Goal: Task Accomplishment & Management: Use online tool/utility

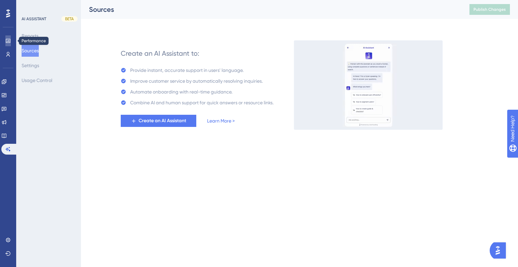
click at [7, 37] on link at bounding box center [7, 40] width 5 height 11
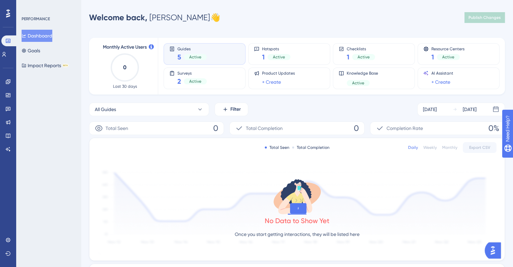
click at [8, 48] on div "Performance Users" at bounding box center [7, 47] width 13 height 24
click at [7, 54] on icon at bounding box center [3, 54] width 5 height 5
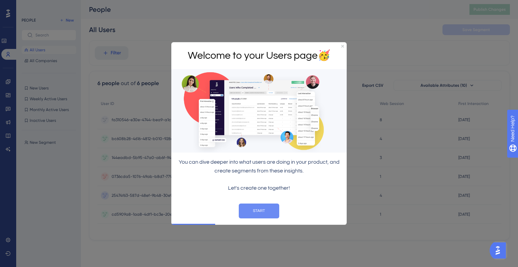
click at [257, 209] on button "START" at bounding box center [259, 210] width 40 height 15
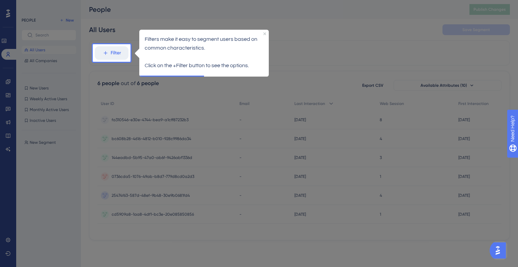
click at [145, 70] on div "Filters make it easy to segment users based on common characteristics. Click on…" at bounding box center [203, 52] width 129 height 46
click at [126, 79] on div at bounding box center [112, 164] width 38 height 205
click at [113, 46] on button "Filter" at bounding box center [112, 52] width 34 height 13
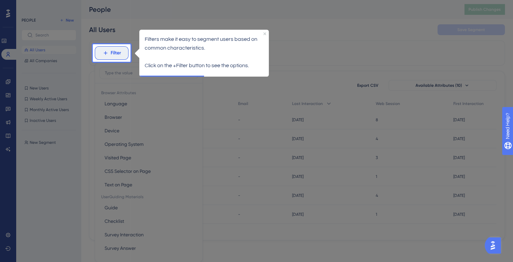
scroll to position [31, 0]
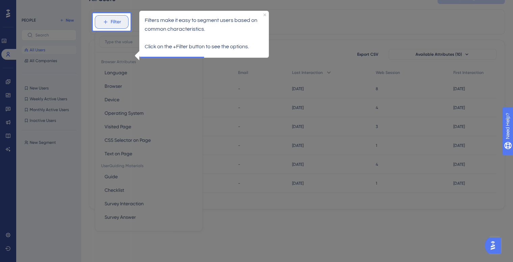
click at [113, 24] on button "Filter" at bounding box center [112, 21] width 34 height 13
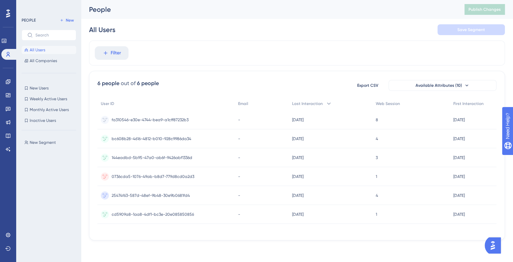
scroll to position [0, 0]
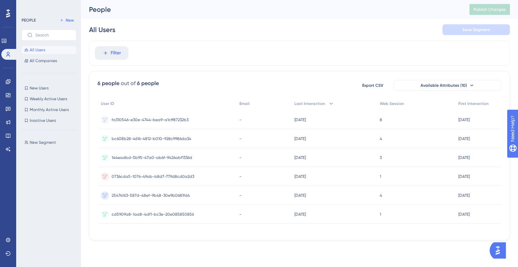
click at [11, 71] on div "Engagement Widgets Feedback Product Updates Knowledge Base AI Assistant" at bounding box center [8, 107] width 11 height 95
click at [6, 83] on icon at bounding box center [8, 81] width 4 height 4
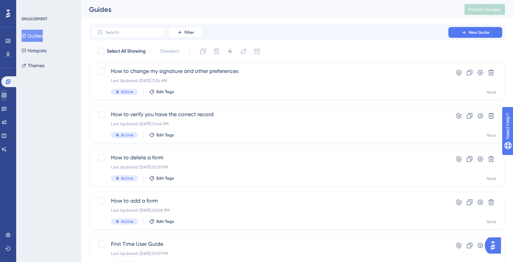
click at [13, 98] on div "Widgets" at bounding box center [7, 95] width 13 height 11
click at [7, 97] on link at bounding box center [3, 95] width 5 height 11
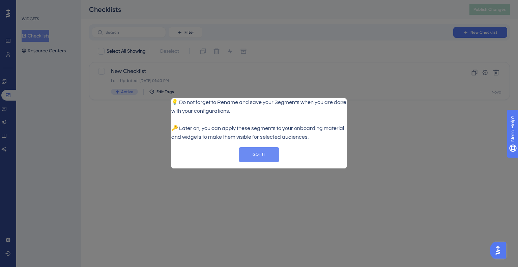
click at [249, 159] on button "GOT IT" at bounding box center [259, 154] width 40 height 15
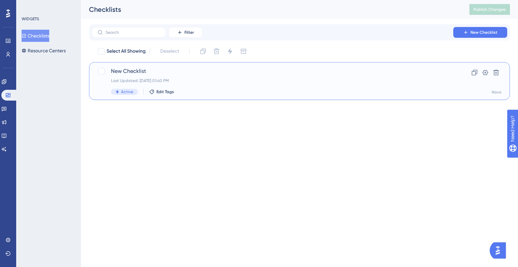
click at [141, 71] on span "New Checklist" at bounding box center [272, 71] width 323 height 8
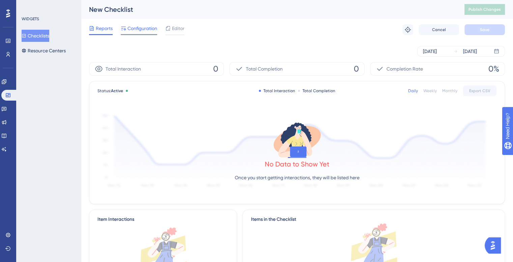
click at [153, 29] on span "Configuration" at bounding box center [142, 28] width 30 height 8
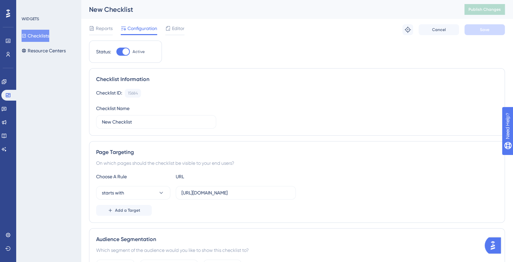
click at [175, 31] on span "Editor" at bounding box center [178, 28] width 12 height 8
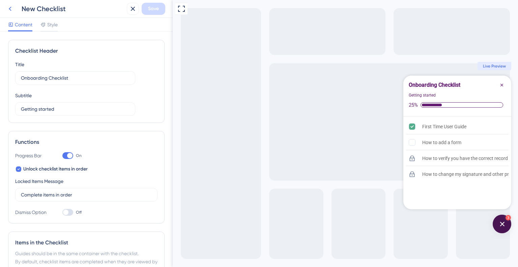
click at [13, 6] on icon at bounding box center [10, 9] width 8 height 8
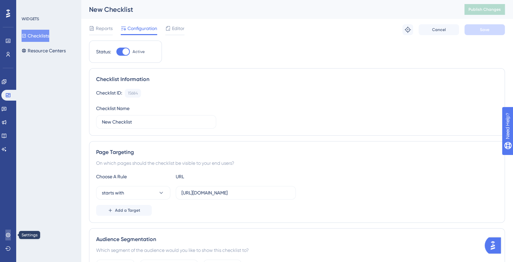
click at [9, 234] on icon at bounding box center [7, 234] width 5 height 5
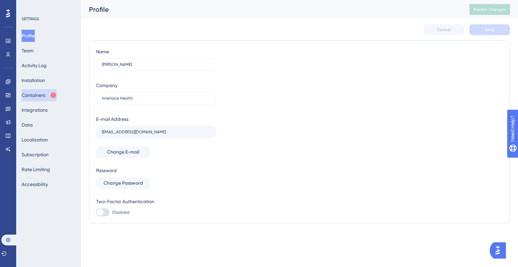
click at [43, 97] on button "Containers" at bounding box center [39, 95] width 35 height 12
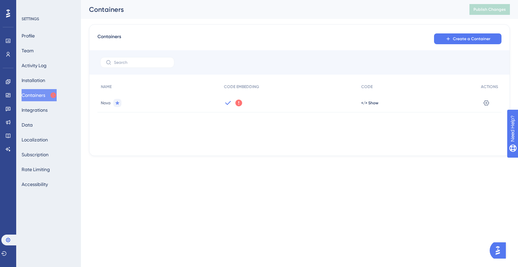
click at [153, 106] on div "Nova" at bounding box center [158, 102] width 123 height 19
click at [236, 102] on icon at bounding box center [238, 102] width 7 height 7
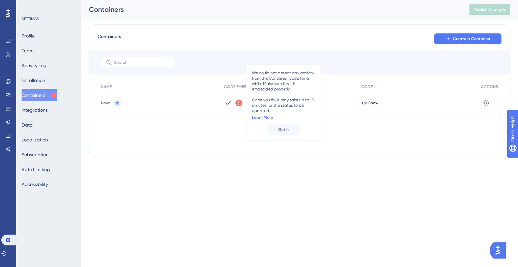
click at [224, 101] on icon at bounding box center [228, 103] width 8 height 8
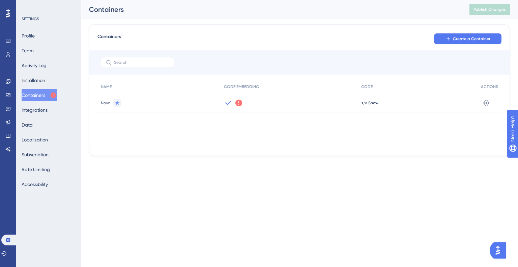
click at [240, 104] on icon at bounding box center [238, 102] width 7 height 7
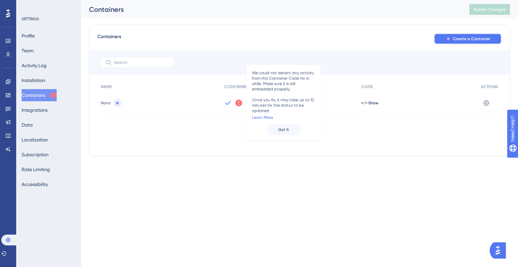
click at [463, 35] on button "Create a Container" at bounding box center [467, 38] width 67 height 11
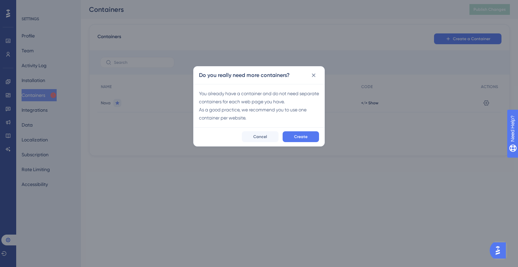
click at [306, 74] on div "Do you really need more containers?" at bounding box center [258, 75] width 131 height 18
click at [311, 70] on button at bounding box center [313, 75] width 11 height 11
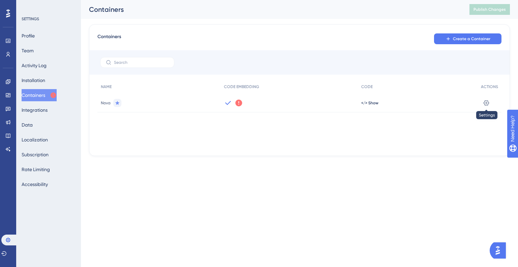
click at [487, 106] on button at bounding box center [486, 102] width 11 height 11
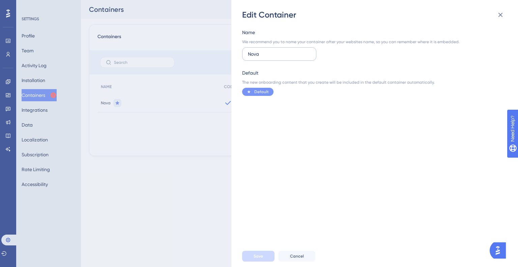
click at [262, 52] on input "Nova" at bounding box center [279, 53] width 63 height 7
click at [264, 94] on span "Default" at bounding box center [261, 91] width 14 height 5
click at [497, 18] on icon at bounding box center [500, 15] width 8 height 8
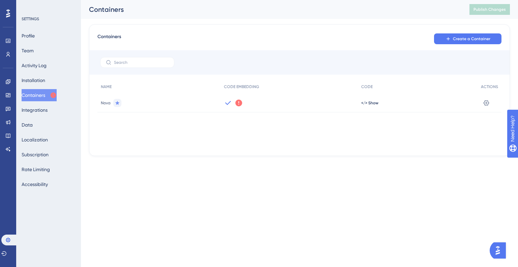
click at [104, 102] on span "Nova" at bounding box center [106, 102] width 10 height 5
drag, startPoint x: 286, startPoint y: 136, endPoint x: 313, endPoint y: 125, distance: 28.9
click at [286, 136] on div "NAME CODE EMBEDDING CODE ACTIONS Nova We could not detect any activity from thi…" at bounding box center [299, 113] width 404 height 67
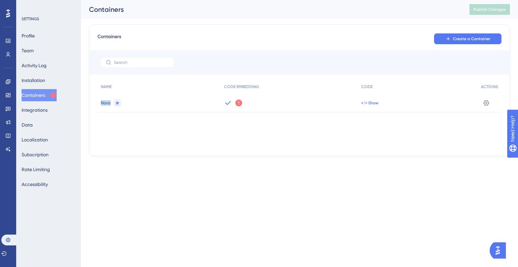
click at [370, 102] on span "</> Show" at bounding box center [369, 102] width 17 height 5
click at [370, 102] on div at bounding box center [259, 133] width 518 height 267
click at [370, 102] on span "</> Show" at bounding box center [369, 102] width 17 height 5
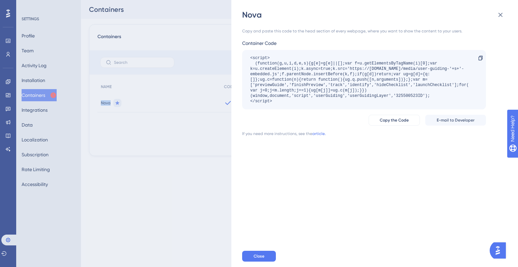
drag, startPoint x: 273, startPoint y: 101, endPoint x: 245, endPoint y: 56, distance: 53.0
click at [245, 56] on div "<script> (function(g,u,i,d,e,s){g[e]=g[e]||[];var f=u.getElementsByTagName(i)[0…" at bounding box center [364, 79] width 244 height 59
copy div "<script> (function(g,u,i,d,e,s){g[e]=g[e]||[];var f=u.getElementsByTagName(i)[0…"
click at [400, 122] on span "Copy the Code" at bounding box center [393, 119] width 29 height 5
click at [491, 16] on div "Nova" at bounding box center [375, 14] width 266 height 11
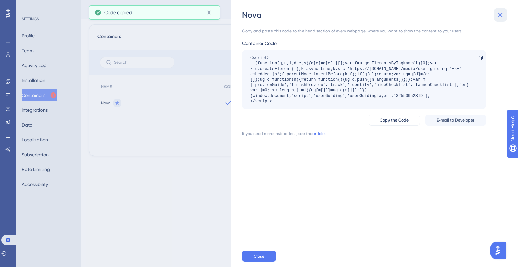
click at [499, 13] on icon at bounding box center [500, 15] width 8 height 8
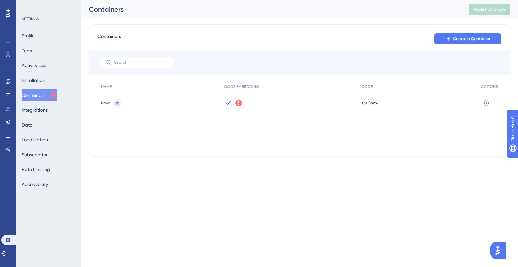
click at [242, 102] on div "We could not detect any activity from this Container Code for a while. Make sur…" at bounding box center [289, 102] width 138 height 19
click at [239, 102] on icon at bounding box center [238, 102] width 7 height 7
drag, startPoint x: 239, startPoint y: 102, endPoint x: 264, endPoint y: 96, distance: 25.4
click at [240, 102] on icon at bounding box center [238, 102] width 7 height 7
click at [240, 104] on icon at bounding box center [238, 102] width 7 height 7
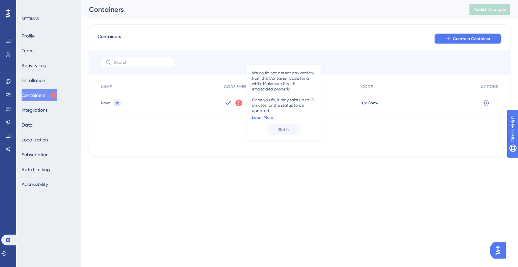
click at [471, 39] on span "Create a Container" at bounding box center [471, 38] width 37 height 5
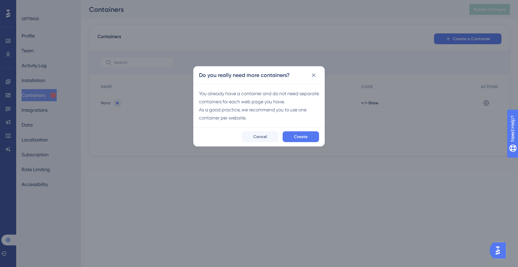
click at [234, 95] on div "You already have a container and do not need separate containers for each web p…" at bounding box center [259, 105] width 120 height 32
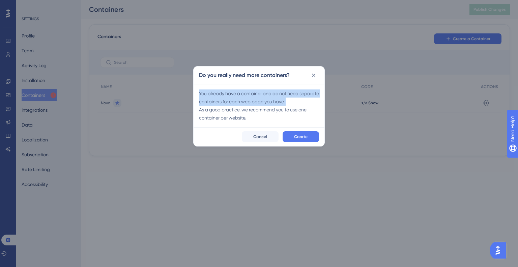
click at [234, 95] on div "You already have a container and do not need separate containers for each web p…" at bounding box center [259, 105] width 120 height 32
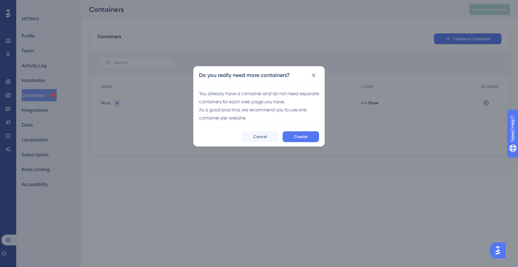
click at [235, 106] on div "You already have a container and do not need separate containers for each web p…" at bounding box center [259, 105] width 120 height 32
click at [241, 98] on div "You already have a container and do not need separate containers for each web p…" at bounding box center [259, 105] width 120 height 32
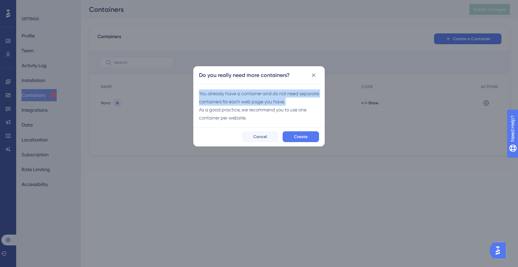
click at [242, 100] on div "You already have a container and do not need separate containers for each web p…" at bounding box center [259, 105] width 120 height 32
click at [315, 73] on icon at bounding box center [313, 75] width 7 height 7
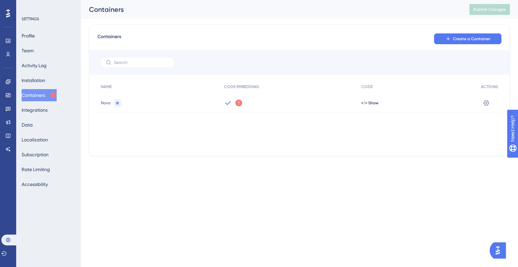
click at [474, 106] on div "</> Show" at bounding box center [418, 102] width 120 height 19
click at [489, 103] on icon at bounding box center [486, 102] width 7 height 7
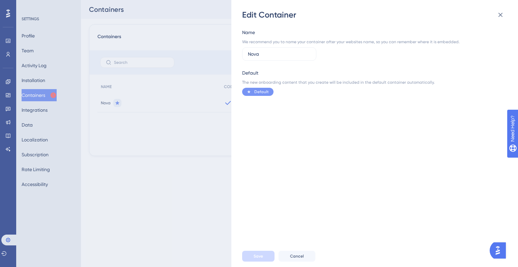
click at [292, 262] on div "Save Cancel" at bounding box center [385, 256] width 286 height 22
click at [297, 256] on span "Cancel" at bounding box center [297, 255] width 14 height 5
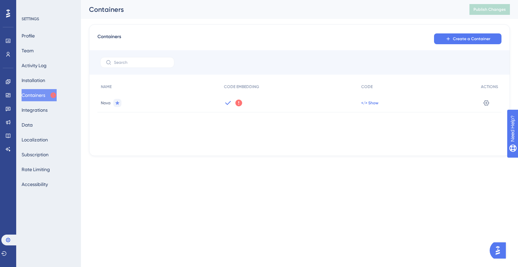
click at [374, 100] on span "</> Show" at bounding box center [369, 102] width 17 height 5
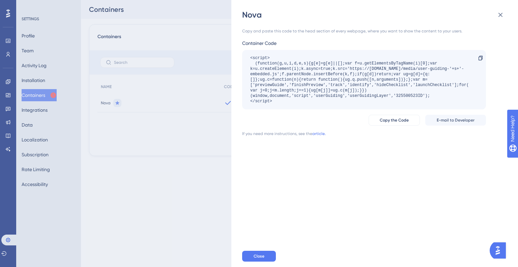
click at [283, 29] on div "Copy and paste this code to the head section of every webpage, where you want t…" at bounding box center [364, 30] width 244 height 5
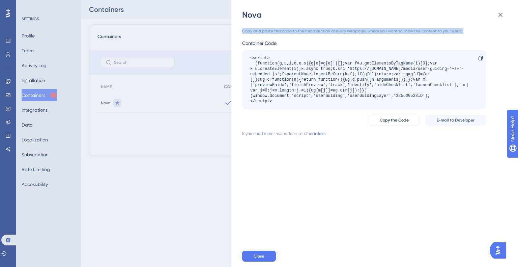
click at [283, 29] on div "Copy and paste this code to the head section of every webpage, where you want t…" at bounding box center [364, 30] width 244 height 5
drag, startPoint x: 278, startPoint y: 102, endPoint x: 239, endPoint y: 56, distance: 60.5
click at [239, 56] on div "Nova Copy and paste this code to the head section of every webpage, where you w…" at bounding box center [374, 133] width 286 height 267
copy div "<script> (function(g,u,i,d,e,s){g[e]=g[e]||[];var f=u.getElementsByTagName(i)[0…"
click at [317, 133] on link "article." at bounding box center [318, 133] width 13 height 5
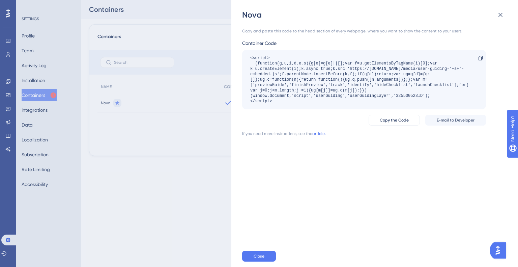
click at [5, 55] on div "Nova Copy and paste this code to the head section of every webpage, where you w…" at bounding box center [259, 133] width 518 height 267
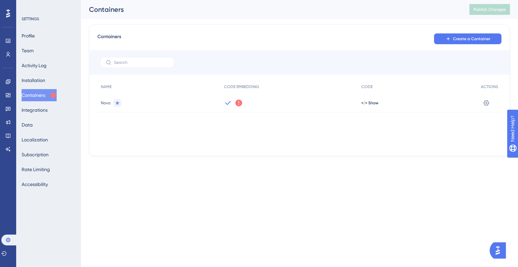
click at [16, 9] on div "Performance Users Engagement Widgets Feedback Product Updates Knowledge Base AI…" at bounding box center [8, 133] width 16 height 267
click at [10, 12] on icon at bounding box center [8, 13] width 4 height 8
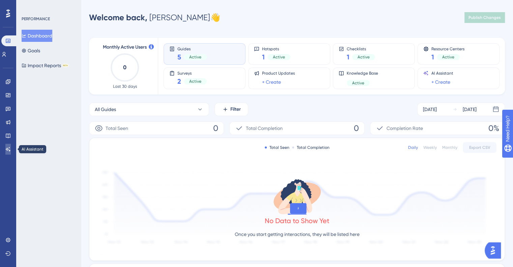
click at [5, 150] on icon at bounding box center [7, 148] width 5 height 5
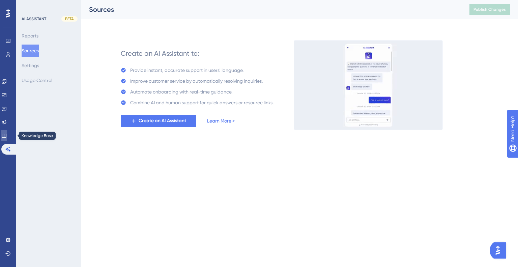
click at [7, 133] on icon at bounding box center [3, 135] width 5 height 5
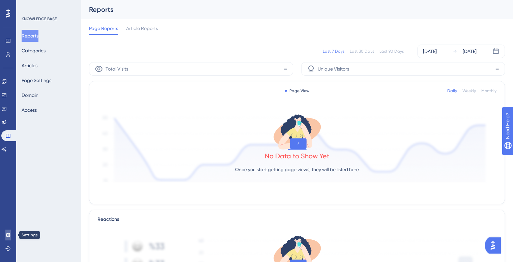
click at [8, 234] on icon at bounding box center [8, 234] width 4 height 4
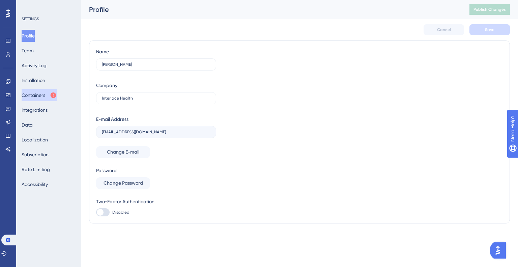
click at [48, 98] on button "Containers" at bounding box center [39, 95] width 35 height 12
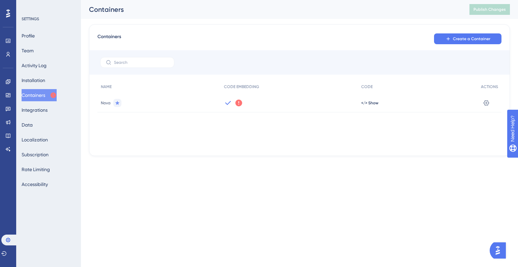
drag, startPoint x: 369, startPoint y: 97, endPoint x: 369, endPoint y: 105, distance: 8.8
click at [368, 97] on div "</> Show" at bounding box center [418, 102] width 120 height 19
click at [369, 106] on div "</> Show" at bounding box center [418, 102] width 120 height 19
click at [369, 102] on span "</> Show" at bounding box center [369, 102] width 17 height 5
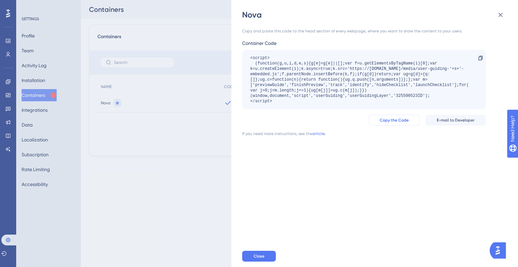
click at [394, 121] on span "Copy the Code" at bounding box center [393, 119] width 29 height 5
click at [53, 75] on div "Nova Copy and paste this code to the head section of every webpage, where you w…" at bounding box center [259, 133] width 518 height 267
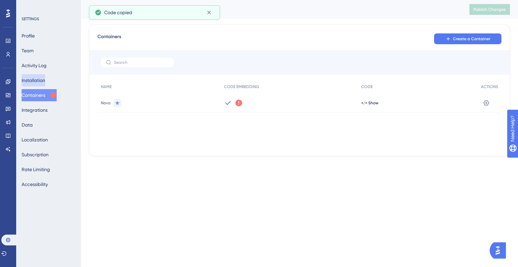
click at [42, 83] on button "Installation" at bounding box center [34, 80] width 24 height 12
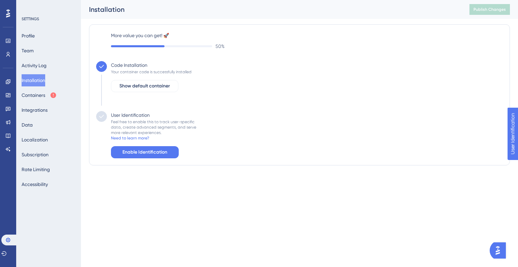
click at [146, 126] on div "Feel free to enable this to track user-specific data, create advanced segments,…" at bounding box center [153, 127] width 85 height 16
click at [145, 134] on div "Feel free to enable this to track user-specific data, create advanced segments,…" at bounding box center [153, 127] width 85 height 16
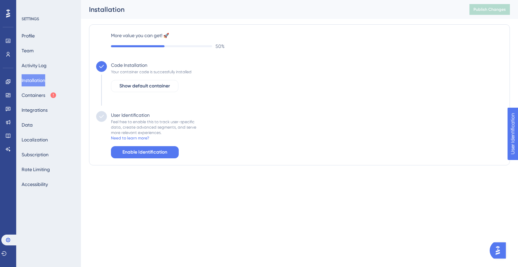
click at [135, 122] on div "Feel free to enable this to track user-specific data, create advanced segments,…" at bounding box center [153, 127] width 85 height 16
drag, startPoint x: 135, startPoint y: 122, endPoint x: 140, endPoint y: 129, distance: 8.2
click at [136, 123] on div "Feel free to enable this to track user-specific data, create advanced segments,…" at bounding box center [153, 127] width 85 height 16
click at [138, 152] on span "Enable Identification" at bounding box center [144, 152] width 45 height 8
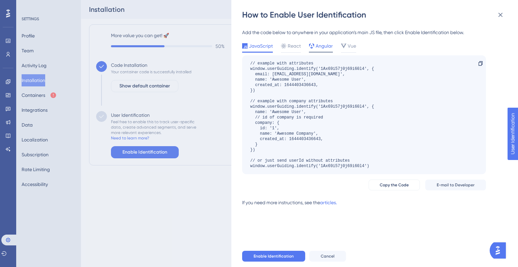
click at [326, 48] on span "Angular" at bounding box center [323, 46] width 17 height 8
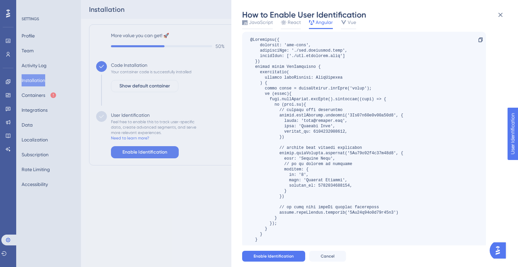
scroll to position [34, 0]
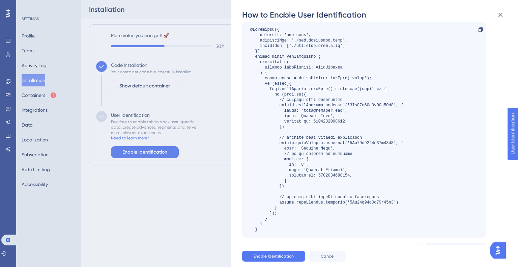
click at [317, 104] on div at bounding box center [326, 129] width 153 height 205
click at [317, 103] on div at bounding box center [326, 129] width 153 height 205
click at [312, 104] on div at bounding box center [326, 129] width 153 height 205
click at [341, 106] on div at bounding box center [326, 129] width 153 height 205
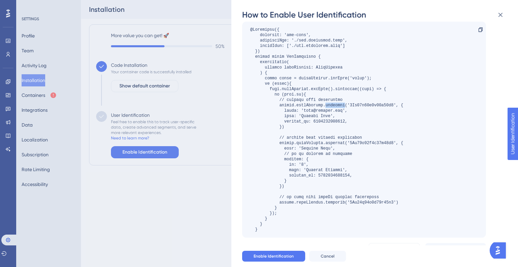
click at [341, 106] on div at bounding box center [326, 129] width 153 height 205
click at [331, 111] on div at bounding box center [326, 129] width 153 height 205
click at [308, 111] on div at bounding box center [326, 129] width 153 height 205
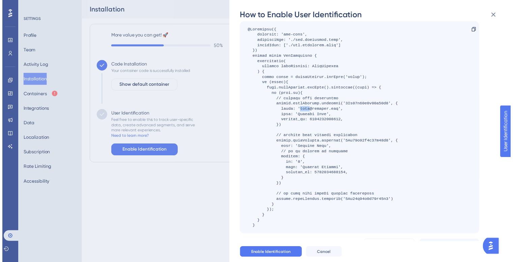
scroll to position [63, 0]
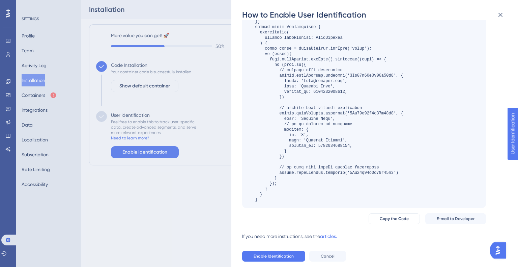
click at [128, 125] on div "How to Enable User Identification Add the code below to anywhere in your applic…" at bounding box center [259, 133] width 518 height 267
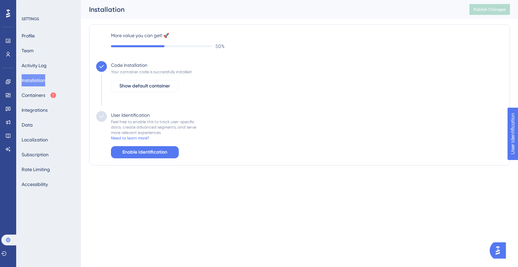
click at [155, 125] on div "Feel free to enable this to track user-specific data, create advanced segments,…" at bounding box center [153, 127] width 85 height 16
click at [150, 124] on div "Feel free to enable this to track user-specific data, create advanced segments,…" at bounding box center [153, 127] width 85 height 16
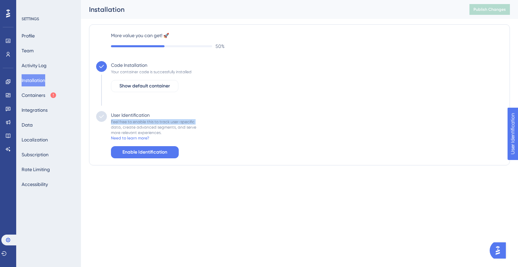
click at [150, 124] on div "Feel free to enable this to track user-specific data, create advanced segments,…" at bounding box center [153, 127] width 85 height 16
click at [145, 126] on div "Feel free to enable this to track user-specific data, create advanced segments,…" at bounding box center [153, 127] width 85 height 16
click at [145, 127] on div "Feel free to enable this to track user-specific data, create advanced segments,…" at bounding box center [153, 127] width 85 height 16
click at [146, 128] on div "Feel free to enable this to track user-specific data, create advanced segments,…" at bounding box center [153, 127] width 85 height 16
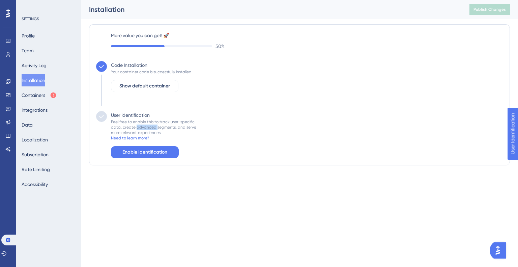
click at [146, 128] on div "Feel free to enable this to track user-specific data, create advanced segments,…" at bounding box center [153, 127] width 85 height 16
click at [145, 131] on div "Feel free to enable this to track user-specific data, create advanced segments,…" at bounding box center [153, 127] width 85 height 16
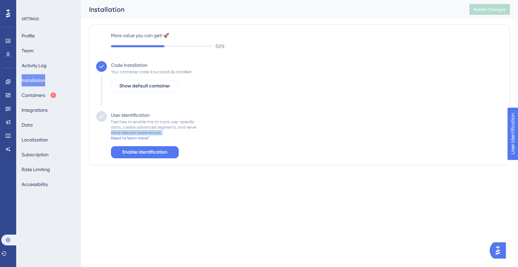
click at [145, 131] on div "Feel free to enable this to track user-specific data, create advanced segments,…" at bounding box center [153, 127] width 85 height 16
click at [40, 113] on button "Integrations" at bounding box center [35, 110] width 26 height 12
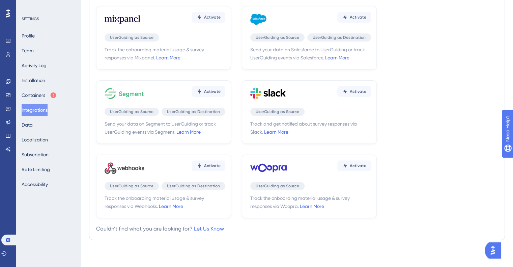
scroll to position [193, 0]
click at [20, 132] on div "SETTINGS Profile Team Activity Log Installation Containers Integrations Data Lo…" at bounding box center [48, 133] width 65 height 267
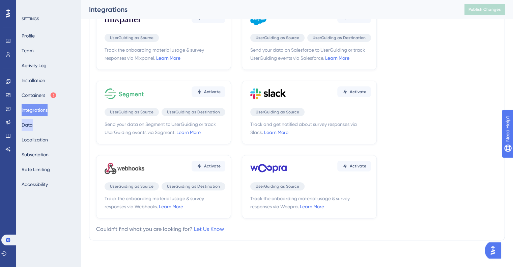
click at [32, 126] on button "Data" at bounding box center [27, 125] width 11 height 12
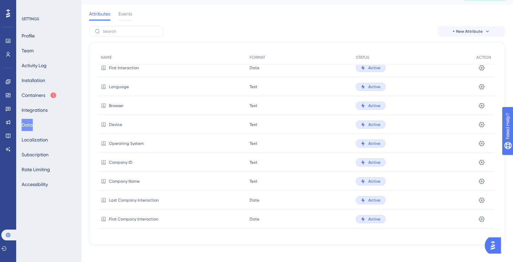
scroll to position [19, 0]
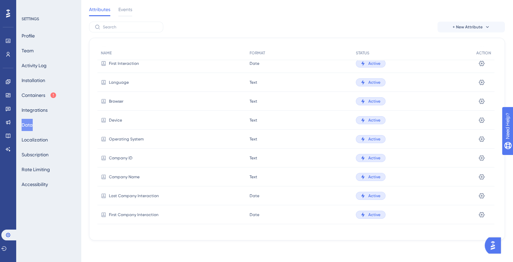
click at [42, 52] on div "Profile Team Activity Log Installation Containers Integrations Data Localizatio…" at bounding box center [49, 110] width 55 height 160
click at [31, 34] on button "Profile" at bounding box center [28, 36] width 13 height 12
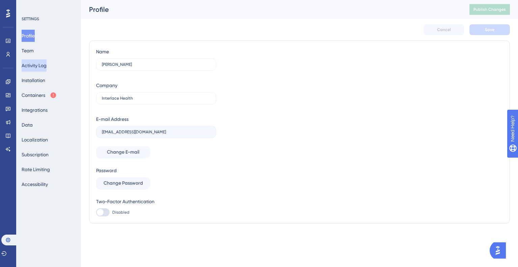
click at [30, 59] on button "Activity Log" at bounding box center [34, 65] width 25 height 12
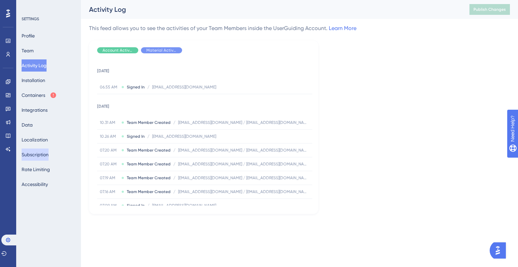
click at [48, 156] on button "Subscription" at bounding box center [35, 154] width 27 height 12
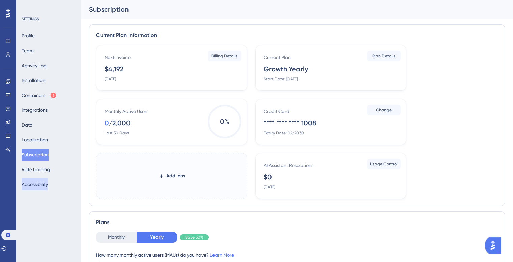
click at [47, 180] on button "Accessibility" at bounding box center [35, 184] width 26 height 12
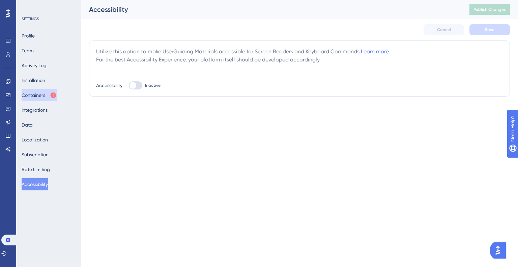
click at [45, 98] on button "Containers" at bounding box center [39, 95] width 35 height 12
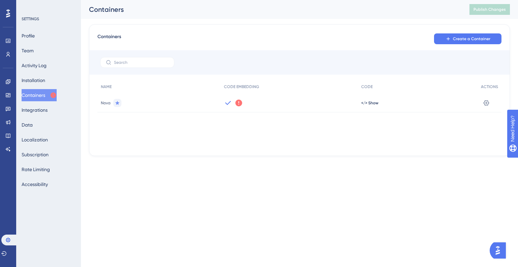
click at [243, 106] on div "We could not detect any activity from this Container Code for a while. Make sur…" at bounding box center [289, 102] width 138 height 19
click at [244, 100] on div "We could not detect any activity from this Container Code for a while. Make sur…" at bounding box center [289, 102] width 138 height 19
click at [236, 103] on icon at bounding box center [238, 102] width 7 height 7
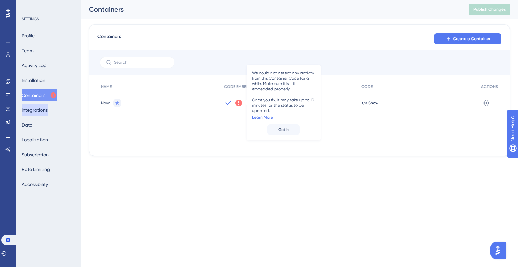
click at [46, 106] on button "Integrations" at bounding box center [35, 110] width 26 height 12
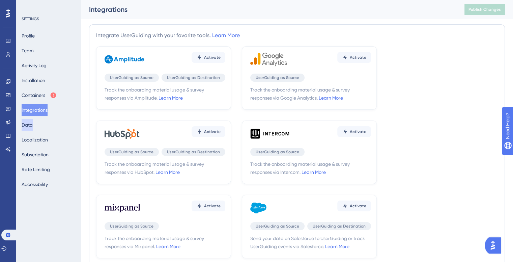
click at [33, 122] on button "Data" at bounding box center [27, 125] width 11 height 12
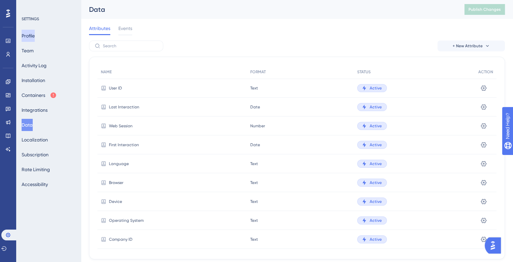
click at [35, 32] on button "Profile" at bounding box center [28, 36] width 13 height 12
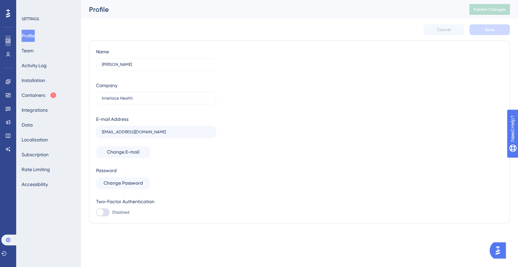
click at [11, 44] on link at bounding box center [7, 40] width 5 height 11
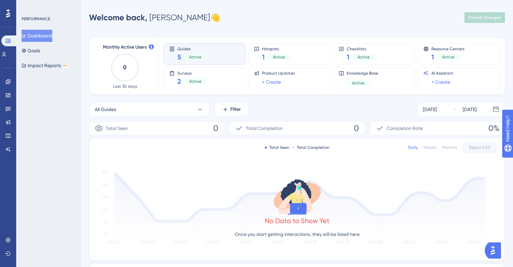
click at [197, 58] on span "Active" at bounding box center [195, 56] width 12 height 5
drag, startPoint x: 39, startPoint y: 54, endPoint x: 41, endPoint y: 57, distance: 3.6
click at [39, 54] on button "Goals" at bounding box center [31, 50] width 19 height 12
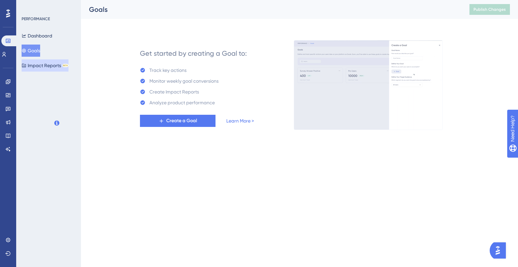
click at [49, 65] on button "Impact Reports BETA" at bounding box center [45, 65] width 47 height 12
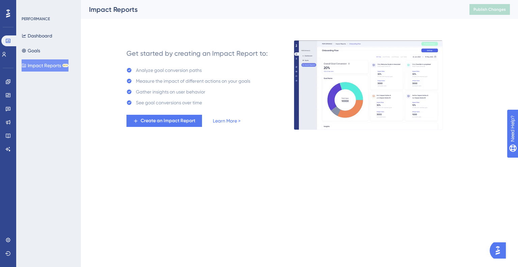
click at [0, 56] on div "Performance Users Engagement Widgets Feedback Product Updates Knowledge Base AI…" at bounding box center [8, 133] width 16 height 267
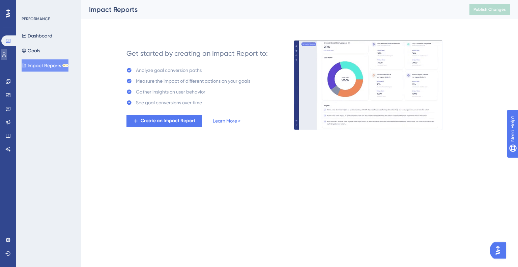
click at [7, 53] on icon at bounding box center [3, 54] width 5 height 5
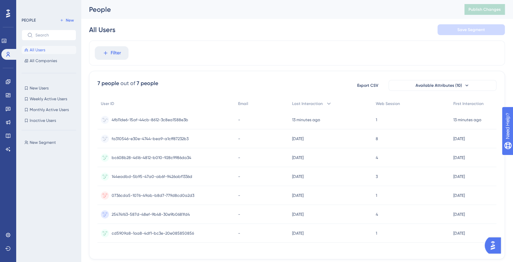
click at [129, 118] on span "4fb11de6-15af-44cb-8612-3c8ea1588e3b" at bounding box center [150, 119] width 77 height 5
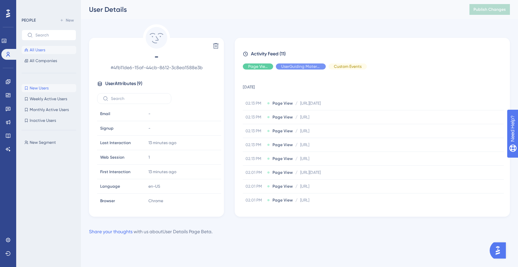
click at [47, 84] on button "New Users New Users" at bounding box center [49, 88] width 55 height 8
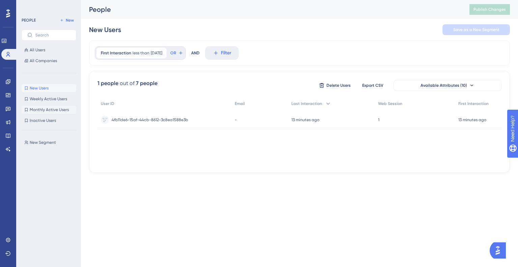
click at [52, 109] on span "Monthly Active Users" at bounding box center [49, 109] width 39 height 5
click at [55, 99] on span "Weekly Active Users" at bounding box center [48, 98] width 37 height 5
click at [39, 89] on span "New Users" at bounding box center [39, 87] width 19 height 5
click at [42, 114] on div "New Users New Users Weekly Active Users Weekly Active Users Monthly Active User…" at bounding box center [49, 104] width 55 height 40
click at [41, 122] on span "Inactive Users" at bounding box center [43, 120] width 26 height 5
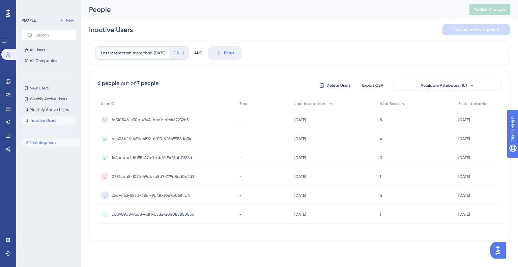
click at [42, 145] on button "New Segment New Segment" at bounding box center [51, 142] width 59 height 8
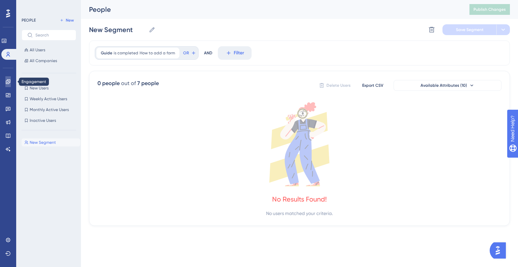
click at [6, 83] on icon at bounding box center [8, 81] width 4 height 4
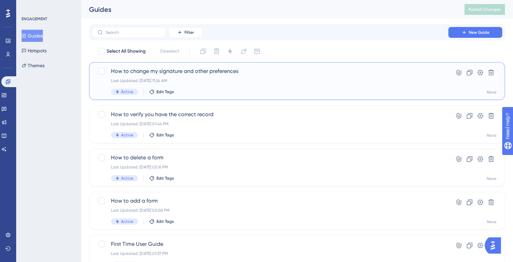
click at [177, 71] on span "How to change my signature and other preferences" at bounding box center [270, 71] width 318 height 8
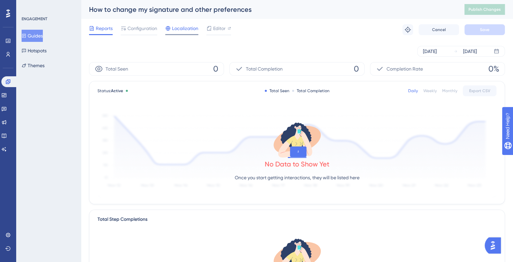
click at [191, 29] on span "Localization" at bounding box center [185, 28] width 26 height 8
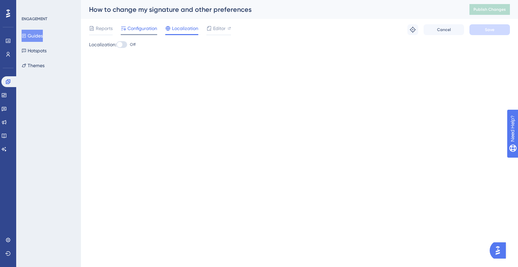
click at [150, 29] on span "Configuration" at bounding box center [142, 28] width 30 height 8
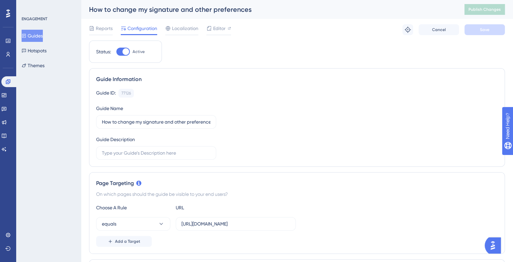
click at [115, 31] on div "Reports Configuration Localization Editor" at bounding box center [160, 29] width 142 height 11
click at [108, 24] on div "Reports Configuration Localization Editor Troubleshoot Cancel Save" at bounding box center [297, 30] width 416 height 22
click at [104, 30] on span "Reports" at bounding box center [104, 28] width 17 height 8
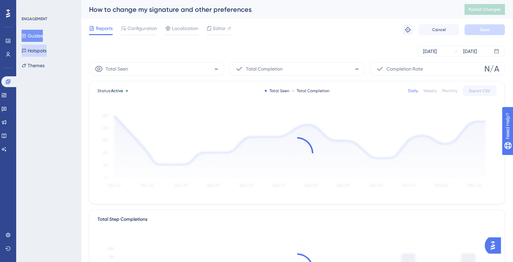
click at [36, 47] on button "Hotspots" at bounding box center [34, 50] width 25 height 12
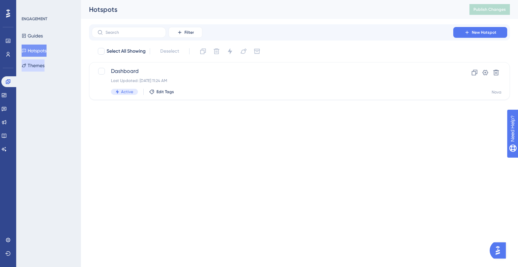
click at [43, 65] on button "Themes" at bounding box center [33, 65] width 23 height 12
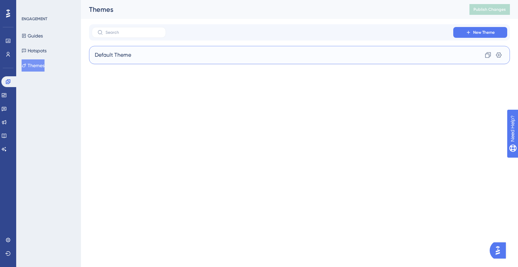
click at [299, 51] on div "Default Theme Clone Settings" at bounding box center [299, 55] width 421 height 18
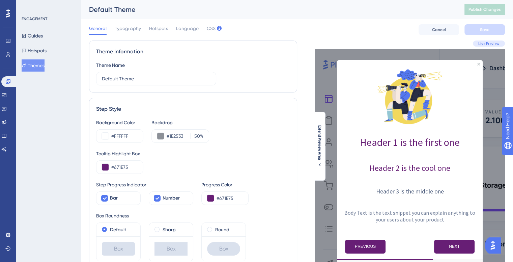
click at [128, 22] on div "General Typography Hotspots Language CSS Cancel Save" at bounding box center [297, 30] width 416 height 22
click at [128, 26] on span "Typography" at bounding box center [128, 28] width 26 height 8
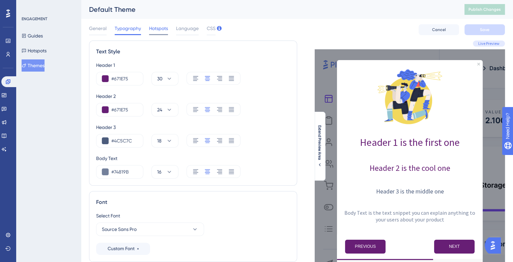
click at [155, 26] on span "Hotspots" at bounding box center [158, 28] width 19 height 8
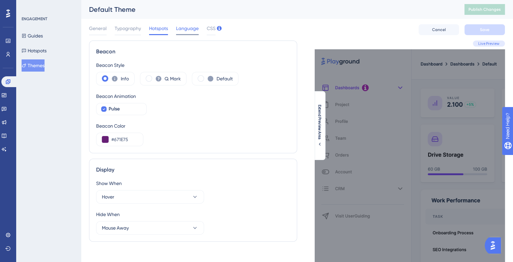
click at [190, 26] on span "Language" at bounding box center [187, 28] width 23 height 8
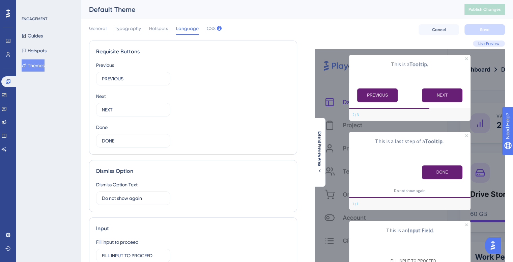
click at [221, 20] on div "General Typography Hotspots Language CSS Cancel Save" at bounding box center [297, 30] width 416 height 22
click at [216, 27] on div "General Typography Hotspots Language CSS Cancel Save" at bounding box center [297, 30] width 416 height 22
click at [125, 33] on div "Typography" at bounding box center [128, 29] width 26 height 11
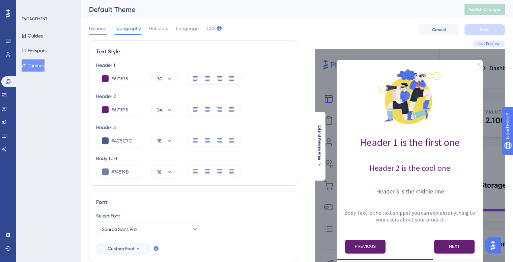
click at [92, 28] on span "General" at bounding box center [98, 28] width 18 height 8
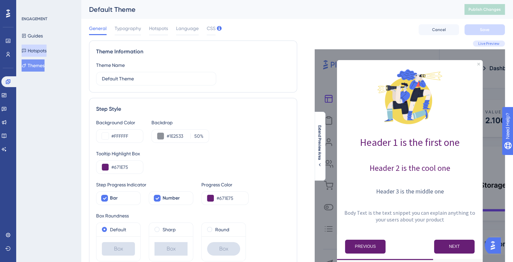
click at [35, 52] on button "Hotspots" at bounding box center [34, 50] width 25 height 12
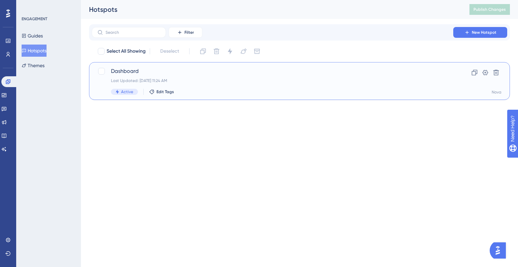
click at [136, 75] on div "Dashboard Last Updated: May 06 2025, 11:24 AM Active Edit Tags" at bounding box center [272, 81] width 323 height 28
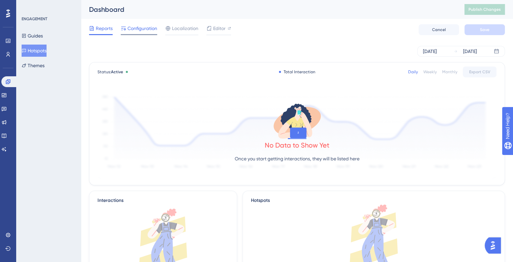
click at [138, 30] on span "Configuration" at bounding box center [142, 28] width 30 height 8
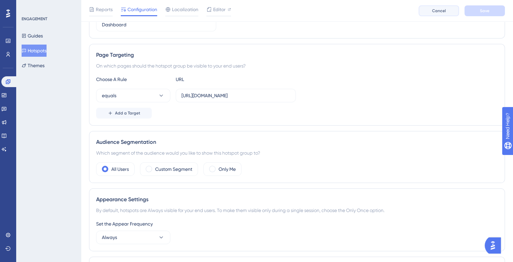
scroll to position [101, 0]
click at [122, 53] on div "Page Targeting" at bounding box center [296, 54] width 401 height 8
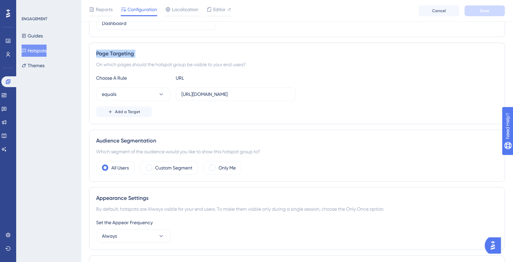
click at [122, 53] on div "Page Targeting" at bounding box center [296, 54] width 401 height 8
click at [124, 114] on button "Add a Target" at bounding box center [124, 111] width 56 height 11
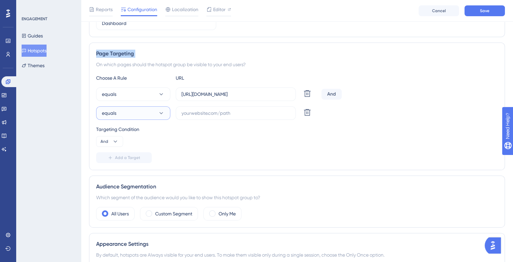
click at [123, 113] on button "equals" at bounding box center [133, 112] width 74 height 13
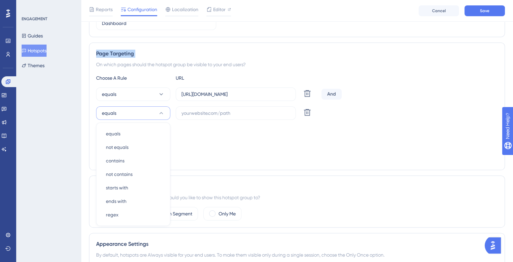
scroll to position [144, 0]
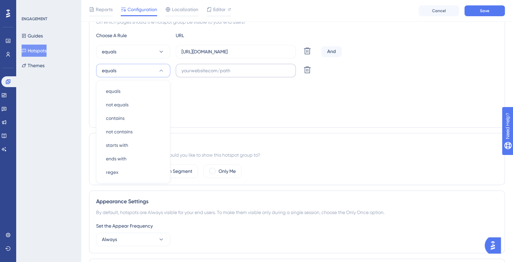
click at [202, 66] on label at bounding box center [236, 70] width 120 height 13
click at [202, 67] on input "text" at bounding box center [235, 70] width 109 height 7
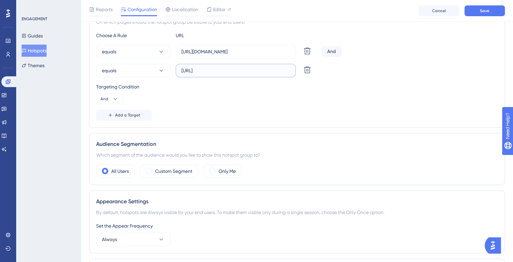
type input "http://localhost:8080/nova/dashboard"
click at [277, 95] on div "Targeting Condition And" at bounding box center [296, 94] width 401 height 22
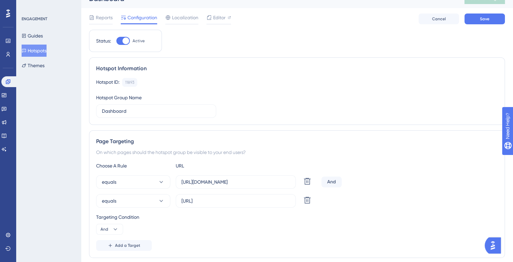
scroll to position [0, 0]
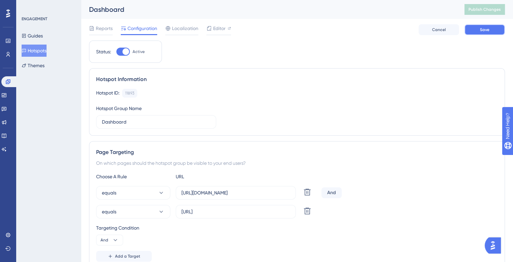
click at [480, 27] on span "Save" at bounding box center [484, 29] width 9 height 5
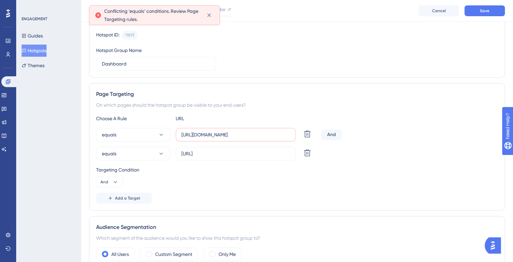
scroll to position [61, 0]
click at [130, 12] on span "Conflicting ‘equals’ conditions. Review Page Targeting rules." at bounding box center [152, 15] width 97 height 16
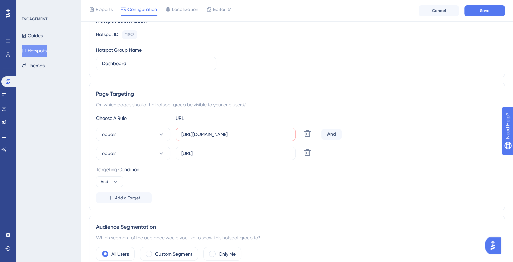
click at [142, 106] on div "On which pages should the hotspot group be visible to your end users?" at bounding box center [296, 104] width 401 height 8
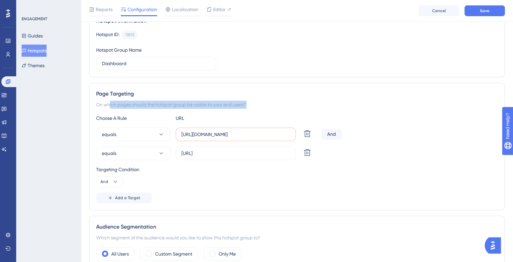
click at [142, 106] on div "On which pages should the hotspot group be visible to your end users?" at bounding box center [296, 104] width 401 height 8
click at [160, 106] on div "On which pages should the hotspot group be visible to your end users?" at bounding box center [296, 104] width 401 height 8
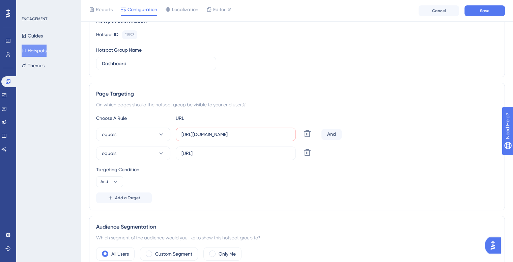
click at [195, 112] on div "Page Targeting On which pages should the hotspot group be visible to your end u…" at bounding box center [297, 146] width 416 height 127
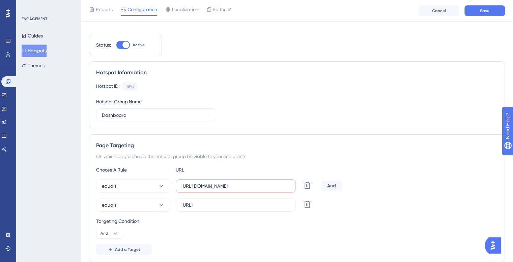
scroll to position [0, 0]
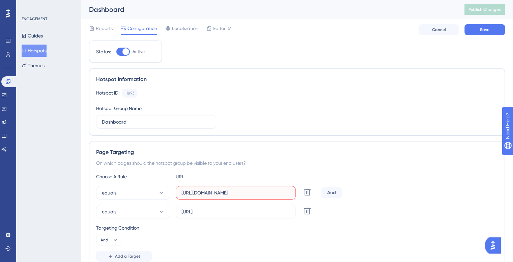
click at [265, 190] on input "https://ilh-internal.interlace.health/nova/dashboard/view" at bounding box center [235, 192] width 109 height 7
click at [256, 194] on input "https://ilh-internal.interlace.health/nova/dashboard/view" at bounding box center [235, 192] width 109 height 7
click at [331, 193] on div "And" at bounding box center [331, 192] width 20 height 11
click at [331, 189] on div "And" at bounding box center [331, 192] width 20 height 11
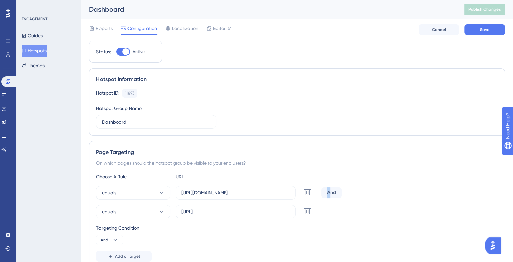
click at [325, 192] on div "And" at bounding box center [331, 192] width 20 height 11
click at [326, 191] on div "And" at bounding box center [331, 192] width 20 height 11
click at [155, 210] on button "equals" at bounding box center [133, 211] width 74 height 13
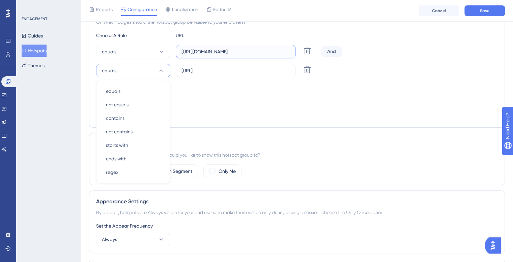
click at [218, 48] on input "https://ilh-internal.interlace.health/nova/dashboard/view" at bounding box center [235, 51] width 109 height 7
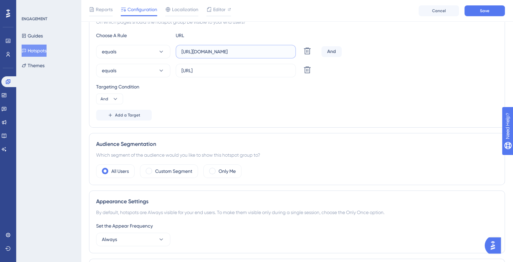
click at [262, 51] on input "https://ilh-internal.interlace.health/nova/dashboard/view" at bounding box center [235, 51] width 109 height 7
drag, startPoint x: 258, startPoint y: 50, endPoint x: 171, endPoint y: 52, distance: 87.3
click at [171, 52] on div "equals https://ilh-internal.interlace.health/nova/dashboard/view Delete" at bounding box center [207, 51] width 222 height 13
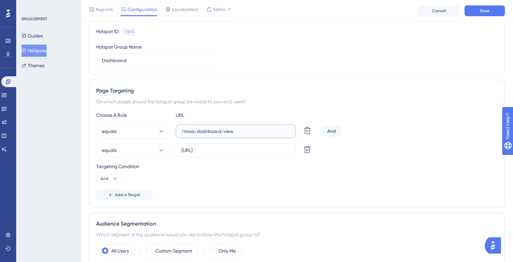
scroll to position [64, 0]
click at [249, 132] on input "/nova/dashboard/view" at bounding box center [235, 131] width 109 height 7
type input "/nova/dashboard"
click at [245, 144] on label "http://localhost:8080/nova/dashboard" at bounding box center [236, 150] width 120 height 13
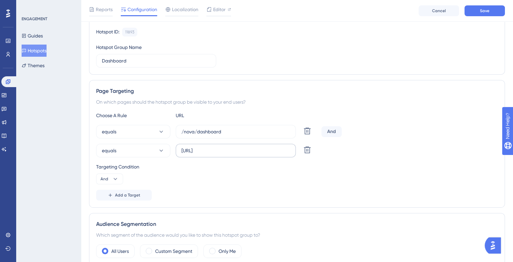
click at [245, 147] on input "http://localhost:8080/nova/dashboard" at bounding box center [235, 150] width 109 height 7
click at [245, 144] on label "http://localhost:8080/nova/dashboard" at bounding box center [236, 150] width 120 height 13
click at [245, 147] on input "http://localhost:8080/nova/dashboard" at bounding box center [235, 150] width 109 height 7
click at [245, 144] on label "http://localhost:8080/nova/dashboard" at bounding box center [236, 150] width 120 height 13
click at [245, 147] on input "http://localhost:8080/nova/dashboard" at bounding box center [235, 150] width 109 height 7
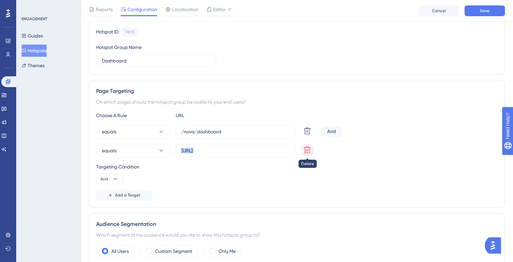
click at [304, 148] on icon at bounding box center [307, 149] width 7 height 7
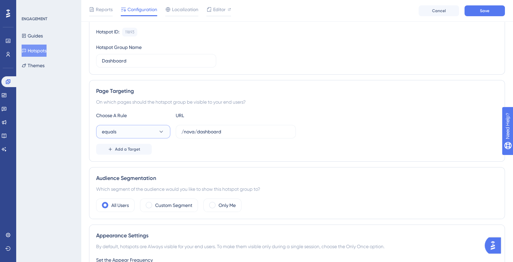
click at [156, 131] on button "equals" at bounding box center [133, 131] width 74 height 13
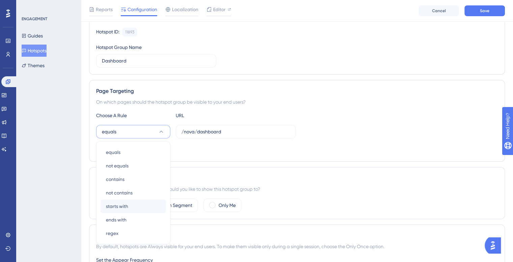
scroll to position [125, 0]
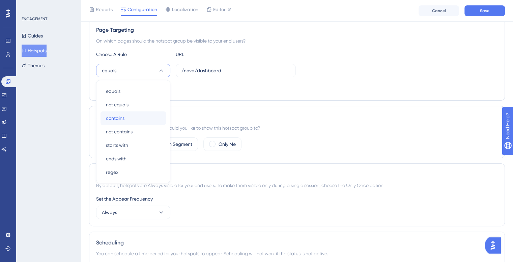
click at [135, 112] on div "contains contains" at bounding box center [133, 117] width 55 height 13
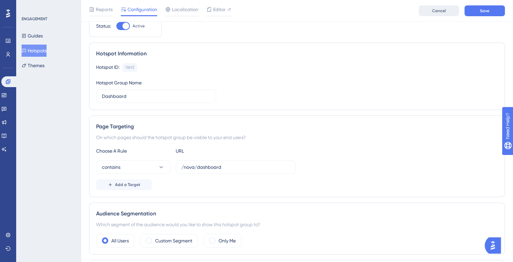
scroll to position [24, 0]
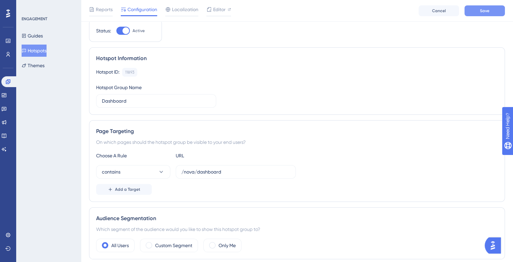
click at [491, 11] on button "Save" at bounding box center [484, 10] width 40 height 11
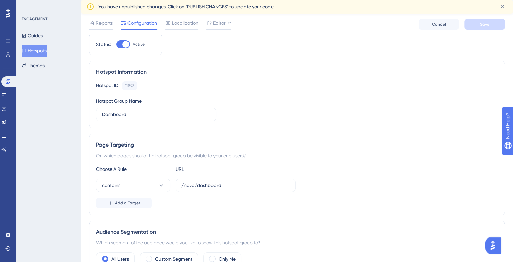
click at [304, 73] on div "Hotspot Information" at bounding box center [296, 72] width 401 height 8
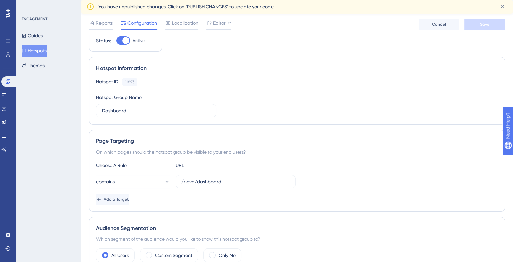
click at [187, 4] on span "You have unpublished changes. Click on ‘PUBLISH CHANGES’ to update your code." at bounding box center [186, 7] width 176 height 8
click at [129, 6] on span "You have unpublished changes. Click on ‘PUBLISH CHANGES’ to update your code." at bounding box center [186, 7] width 176 height 8
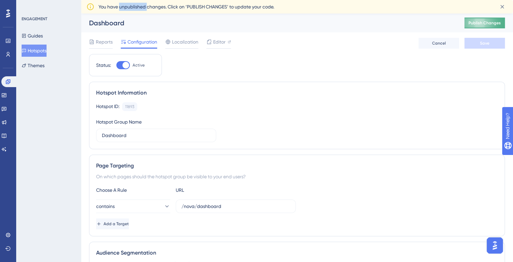
click at [493, 25] on span "Publish Changes" at bounding box center [484, 22] width 32 height 5
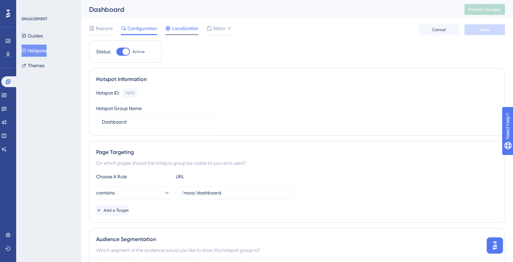
click at [183, 28] on span "Localization" at bounding box center [185, 28] width 26 height 8
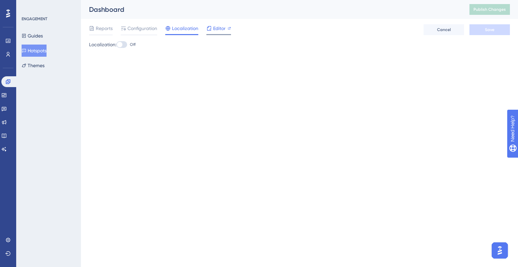
click at [214, 26] on span "Editor" at bounding box center [219, 28] width 12 height 8
click at [127, 31] on div "Configuration" at bounding box center [139, 28] width 36 height 8
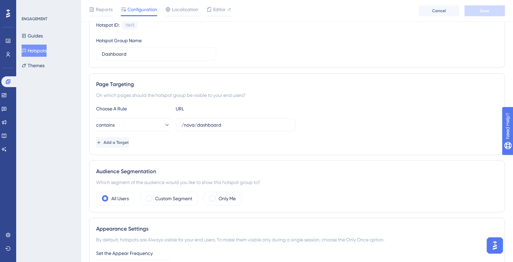
scroll to position [67, 0]
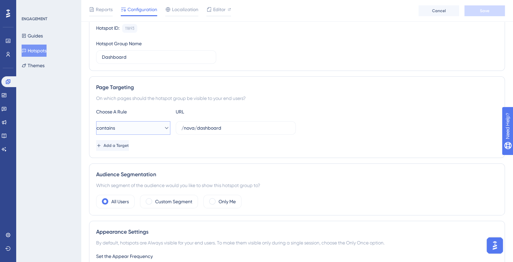
click at [154, 126] on button "contains" at bounding box center [133, 127] width 74 height 13
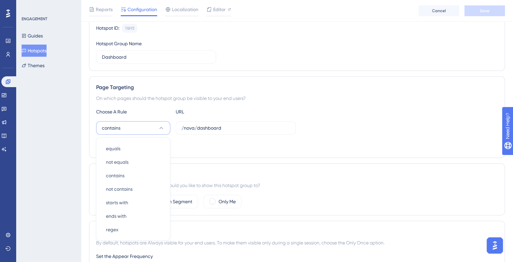
scroll to position [125, 0]
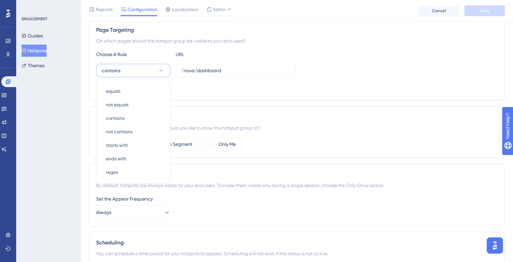
click at [165, 68] on button "contains" at bounding box center [133, 70] width 74 height 13
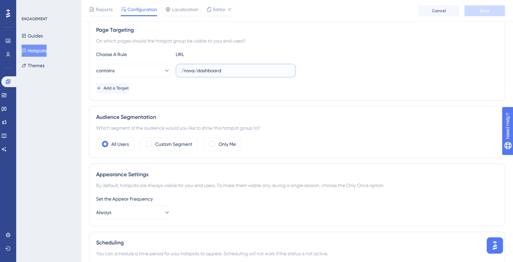
click at [194, 70] on input "/nova/dashboard" at bounding box center [235, 70] width 109 height 7
click at [202, 69] on input "/nova/dashboard" at bounding box center [235, 70] width 109 height 7
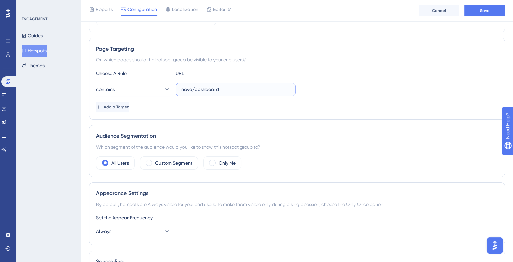
scroll to position [57, 0]
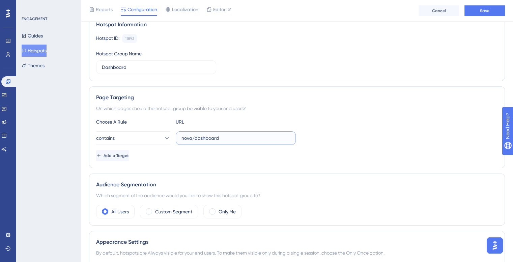
type input "nova/dashboard"
click at [156, 108] on div "On which pages should the hotspot group be visible to your end users?" at bounding box center [296, 108] width 401 height 8
click at [156, 107] on div "On which pages should the hotspot group be visible to your end users?" at bounding box center [296, 108] width 401 height 8
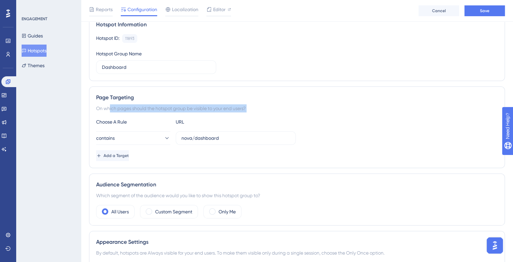
click at [156, 107] on div "On which pages should the hotspot group be visible to your end users?" at bounding box center [296, 108] width 401 height 8
click at [168, 106] on div "On which pages should the hotspot group be visible to your end users?" at bounding box center [296, 108] width 401 height 8
drag, startPoint x: 168, startPoint y: 106, endPoint x: 136, endPoint y: 102, distance: 32.3
click at [167, 106] on div "On which pages should the hotspot group be visible to your end users?" at bounding box center [296, 108] width 401 height 8
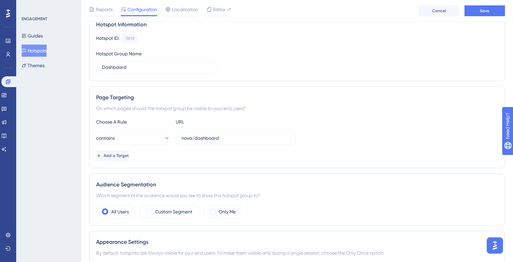
click at [106, 91] on div "Page Targeting On which pages should the hotspot group be visible to your end u…" at bounding box center [297, 127] width 416 height 82
click at [98, 13] on span "Reports" at bounding box center [104, 9] width 17 height 8
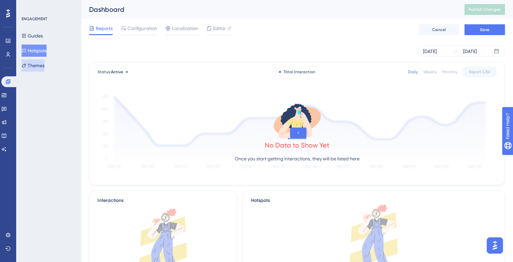
click at [38, 62] on button "Themes" at bounding box center [33, 65] width 23 height 12
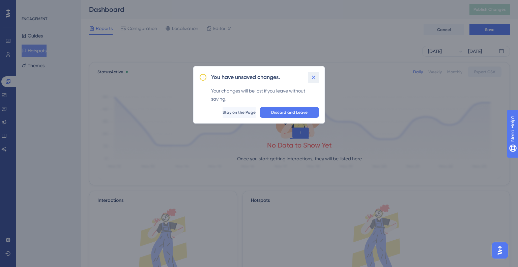
click at [310, 76] on button at bounding box center [313, 77] width 11 height 11
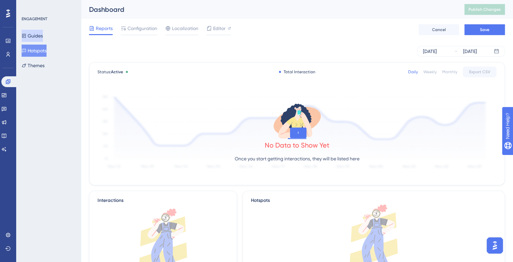
click at [42, 39] on button "Guides" at bounding box center [32, 36] width 21 height 12
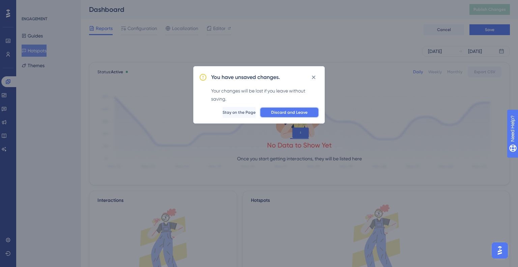
click at [277, 111] on span "Discard and Leave" at bounding box center [289, 112] width 36 height 5
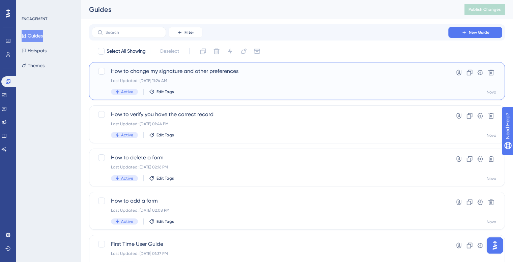
click at [154, 76] on div "How to change my signature and other preferences Last Updated: May 06 2025, 11:…" at bounding box center [270, 81] width 318 height 28
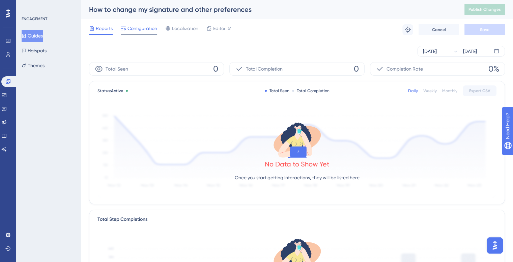
drag, startPoint x: 119, startPoint y: 22, endPoint x: 140, endPoint y: 30, distance: 22.4
click at [121, 23] on div "Reports Configuration Localization Editor Troubleshoot Cancel Save" at bounding box center [297, 30] width 416 height 22
click at [140, 30] on span "Configuration" at bounding box center [142, 28] width 30 height 8
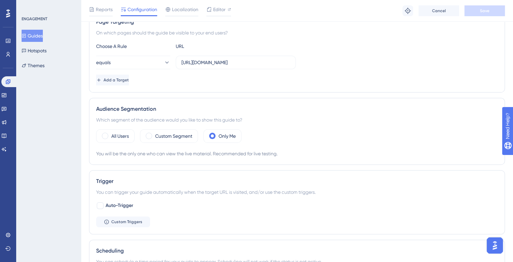
scroll to position [135, 0]
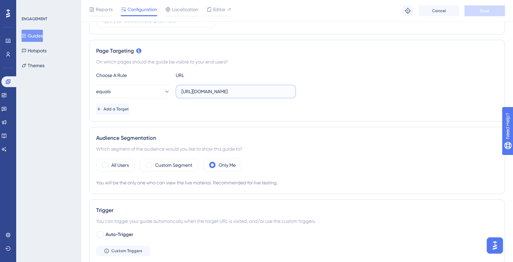
click at [239, 92] on input "https://ilh-internal.interlace.health/nova/appointments" at bounding box center [235, 91] width 109 height 7
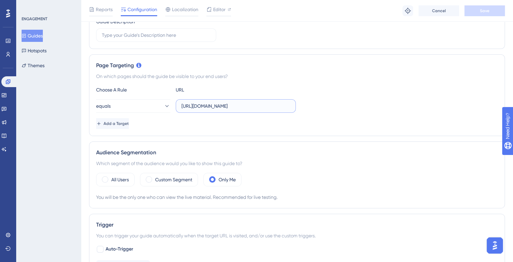
scroll to position [0, 0]
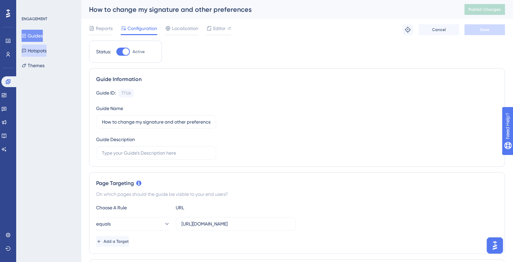
click at [42, 49] on button "Hotspots" at bounding box center [34, 50] width 25 height 12
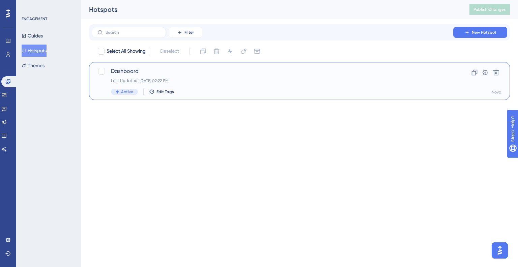
click at [150, 74] on span "Dashboard" at bounding box center [272, 71] width 323 height 8
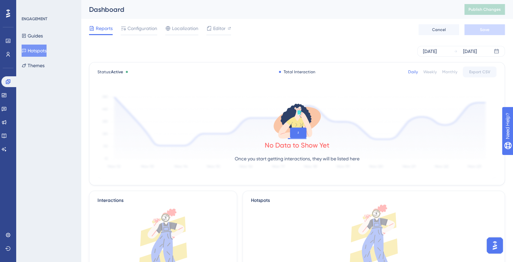
click at [139, 20] on div "Reports Configuration Localization Editor Cancel Save" at bounding box center [297, 30] width 416 height 22
click at [142, 31] on span "Configuration" at bounding box center [142, 28] width 30 height 8
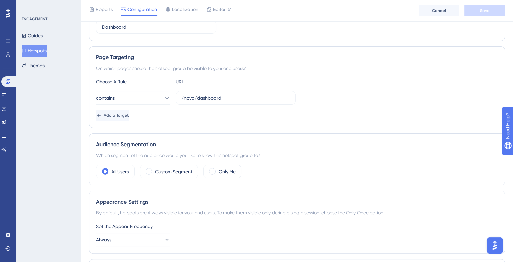
scroll to position [135, 0]
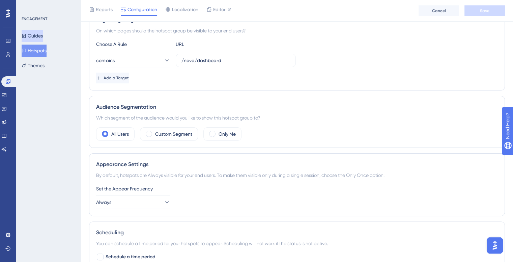
click at [38, 40] on button "Guides" at bounding box center [32, 36] width 21 height 12
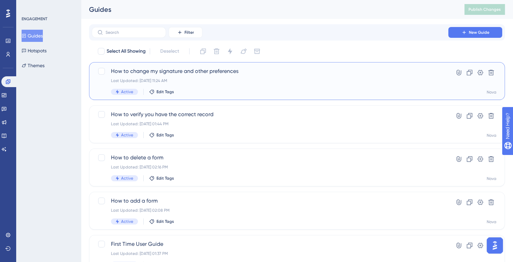
click at [172, 82] on div "Last Updated: May 06 2025, 11:24 AM" at bounding box center [270, 80] width 318 height 5
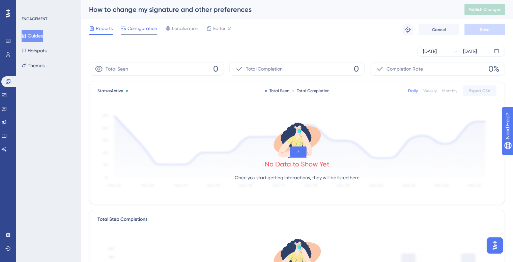
click at [133, 31] on span "Configuration" at bounding box center [142, 28] width 30 height 8
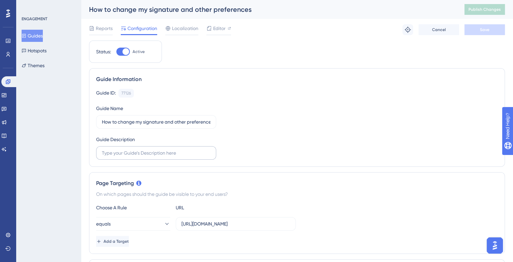
scroll to position [67, 0]
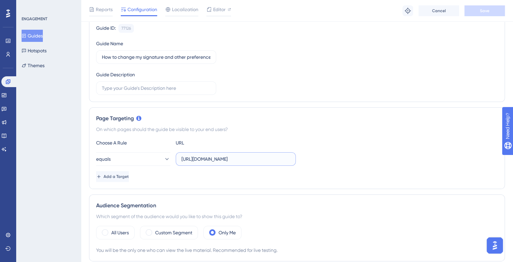
click at [227, 161] on input "https://ilh-internal.interlace.health/nova/appointments" at bounding box center [235, 158] width 109 height 7
click at [43, 33] on button "Guides" at bounding box center [32, 36] width 21 height 12
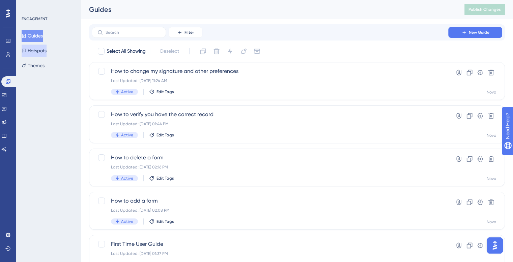
click at [46, 53] on button "Hotspots" at bounding box center [34, 50] width 25 height 12
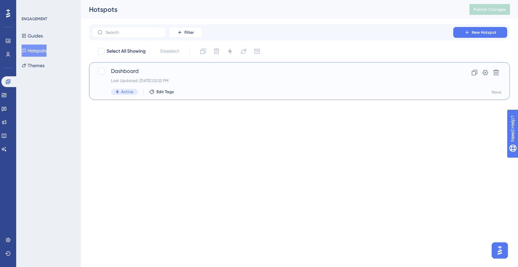
click at [132, 70] on span "Dashboard" at bounding box center [272, 71] width 323 height 8
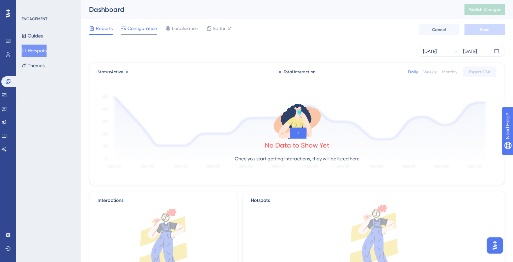
click at [147, 33] on div "Configuration" at bounding box center [139, 29] width 36 height 11
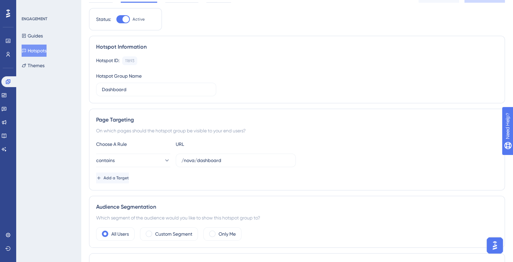
scroll to position [67, 0]
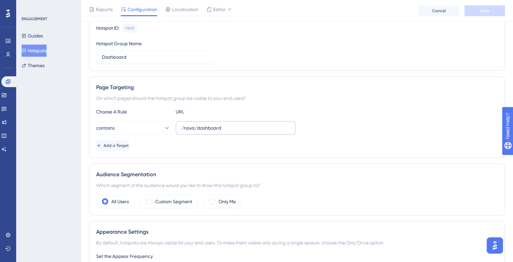
click at [213, 130] on label "/nova/dashboard" at bounding box center [236, 127] width 120 height 13
click at [213, 130] on input "/nova/dashboard" at bounding box center [235, 127] width 109 height 7
paste input "https://ilh-internal.interlace.health/nova/appointments"
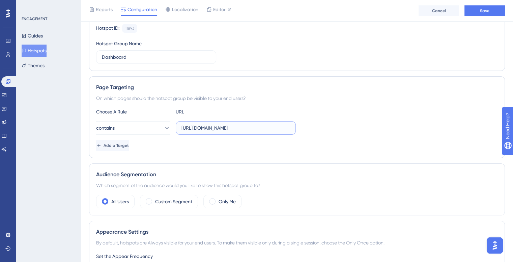
type input "https://ilh-internal.interlace.health/nova/appointments"
click at [223, 132] on label "https://ilh-internal.interlace.health/nova/appointments" at bounding box center [236, 127] width 120 height 13
click at [223, 131] on input "https://ilh-internal.interlace.health/nova/appointments" at bounding box center [235, 127] width 109 height 7
click at [223, 132] on label "https://ilh-internal.interlace.health/nova/appointments" at bounding box center [236, 127] width 120 height 13
click at [223, 131] on input "https://ilh-internal.interlace.health/nova/appointments" at bounding box center [235, 127] width 109 height 7
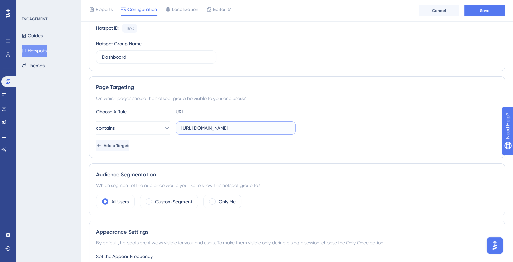
scroll to position [0, 13]
click at [223, 132] on label "https://ilh-internal.interlace.health/nova/appointments" at bounding box center [236, 127] width 120 height 13
click at [223, 131] on input "https://ilh-internal.interlace.health/nova/appointments" at bounding box center [235, 127] width 109 height 7
type input "http://localhost:8080/nova/dashboard"
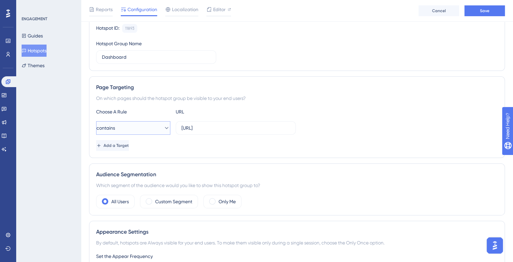
click at [132, 127] on button "contains" at bounding box center [133, 127] width 74 height 13
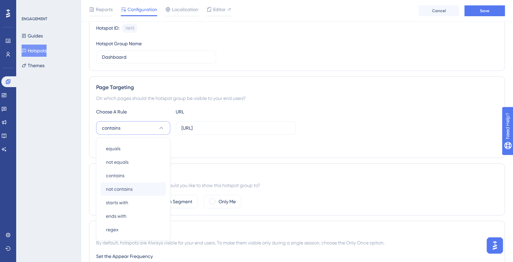
scroll to position [125, 0]
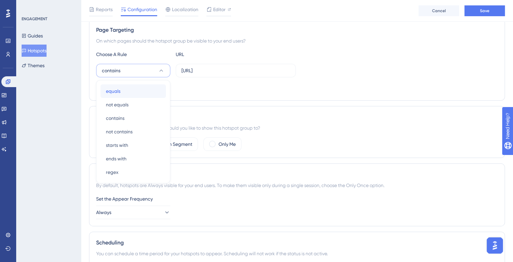
click at [127, 87] on div "equals equals" at bounding box center [133, 90] width 55 height 13
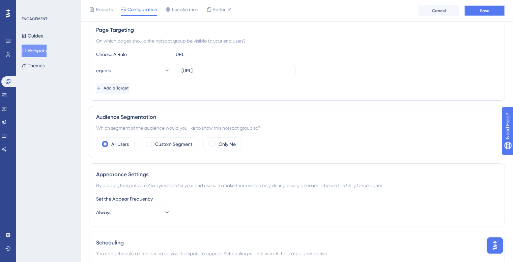
click at [483, 13] on span "Save" at bounding box center [484, 10] width 9 height 5
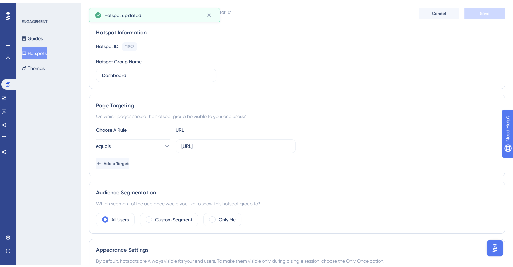
scroll to position [0, 0]
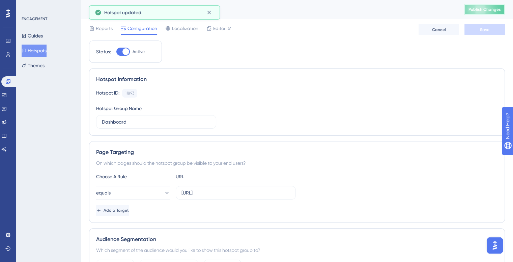
click at [483, 11] on span "Publish Changes" at bounding box center [484, 9] width 32 height 5
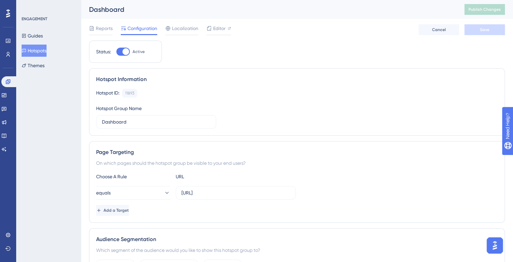
click at [8, 13] on icon at bounding box center [8, 13] width 4 height 8
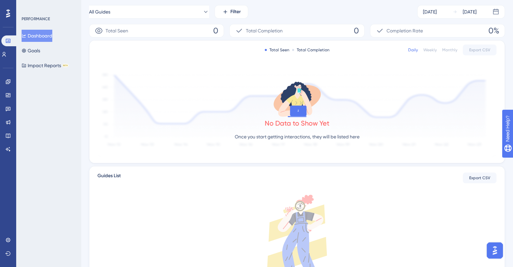
scroll to position [158, 0]
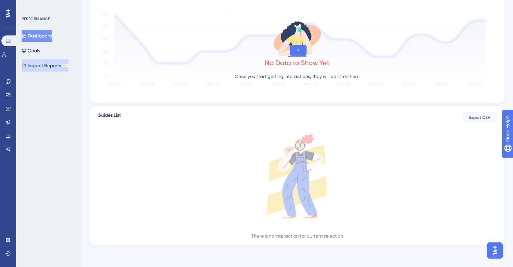
click at [42, 64] on button "Impact Reports BETA" at bounding box center [45, 65] width 47 height 12
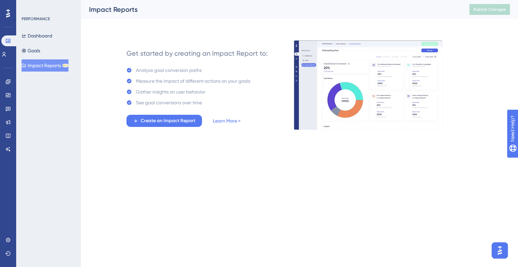
click at [13, 60] on div "Engagement Widgets Feedback Product Updates Knowledge Base AI Assistant" at bounding box center [8, 107] width 11 height 95
click at [6, 52] on icon at bounding box center [4, 54] width 4 height 5
